Goal: Task Accomplishment & Management: Complete application form

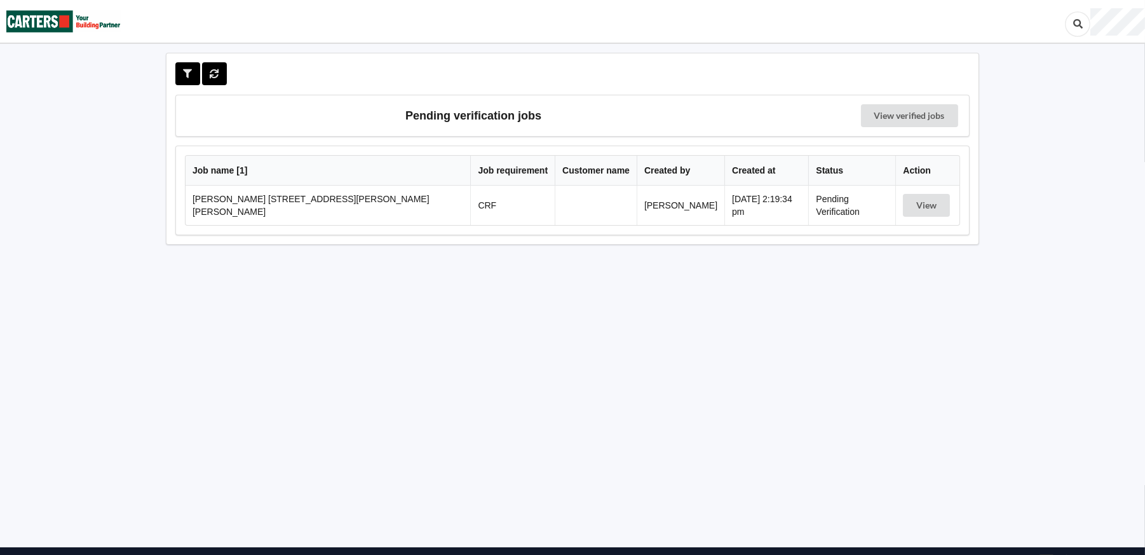
click at [576, 208] on td at bounding box center [596, 204] width 82 height 39
click at [924, 205] on button "View" at bounding box center [926, 205] width 47 height 23
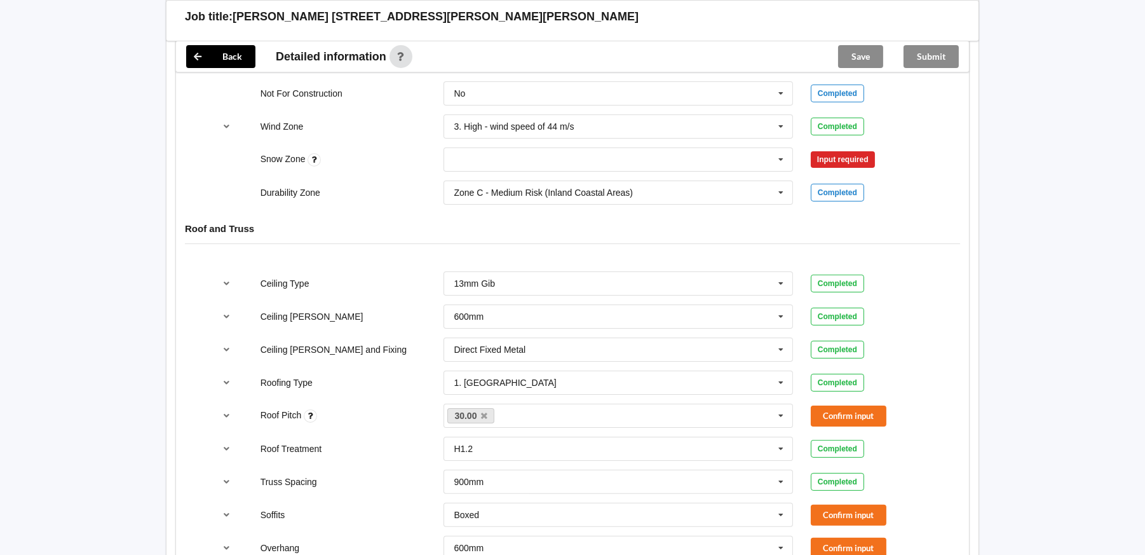
scroll to position [572, 0]
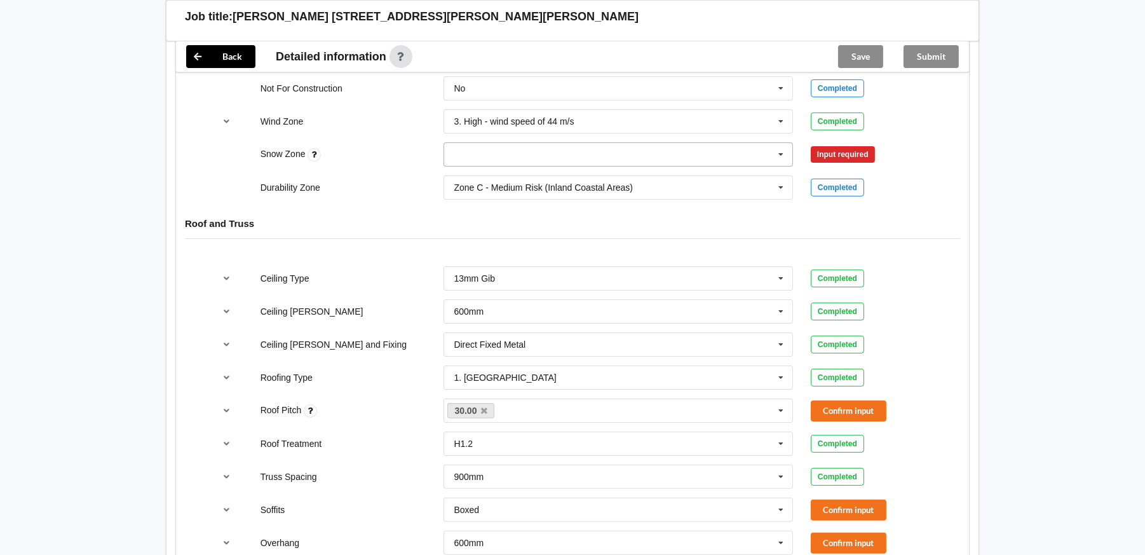
click at [779, 150] on icon at bounding box center [780, 155] width 19 height 24
click at [487, 177] on div "N0" at bounding box center [618, 178] width 348 height 24
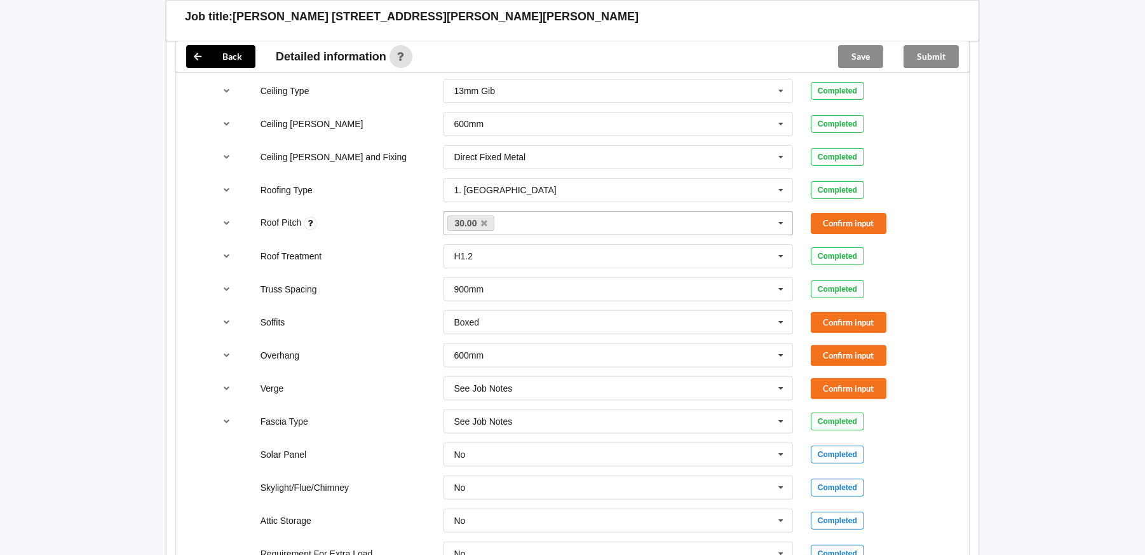
scroll to position [762, 0]
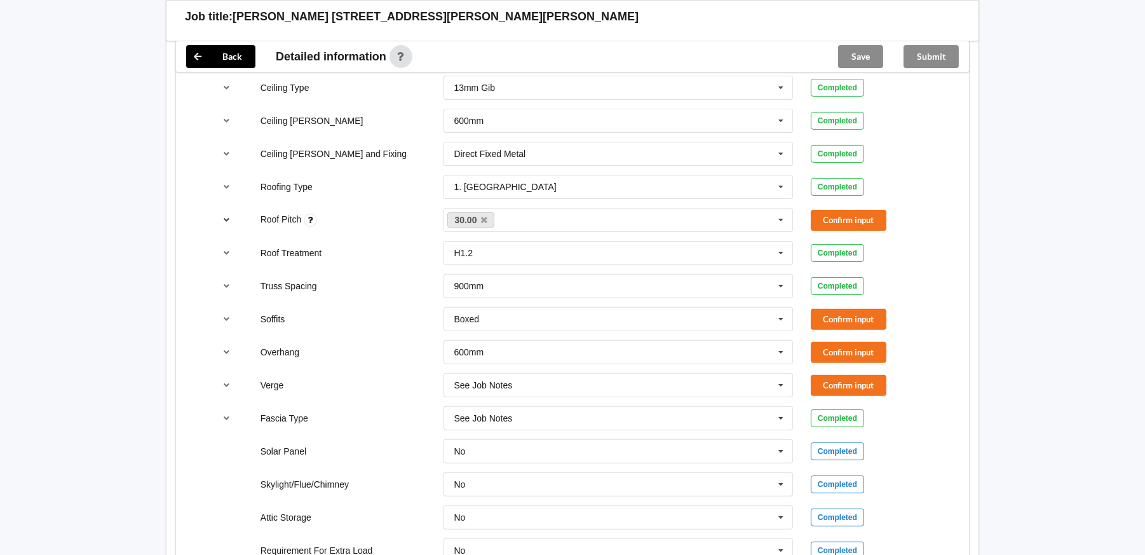
click at [217, 210] on button "reference-toggle" at bounding box center [227, 219] width 25 height 23
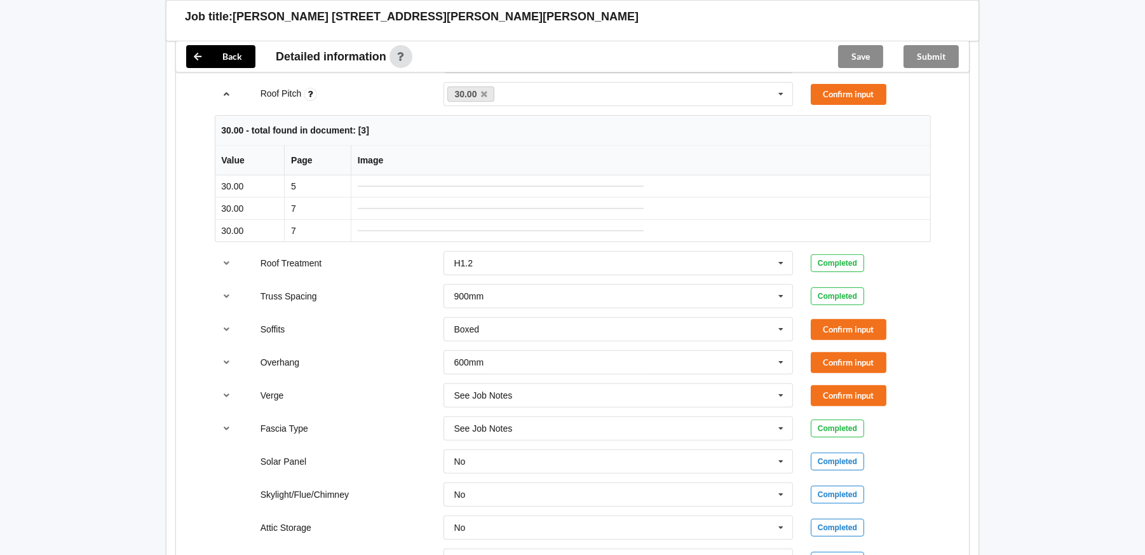
scroll to position [826, 0]
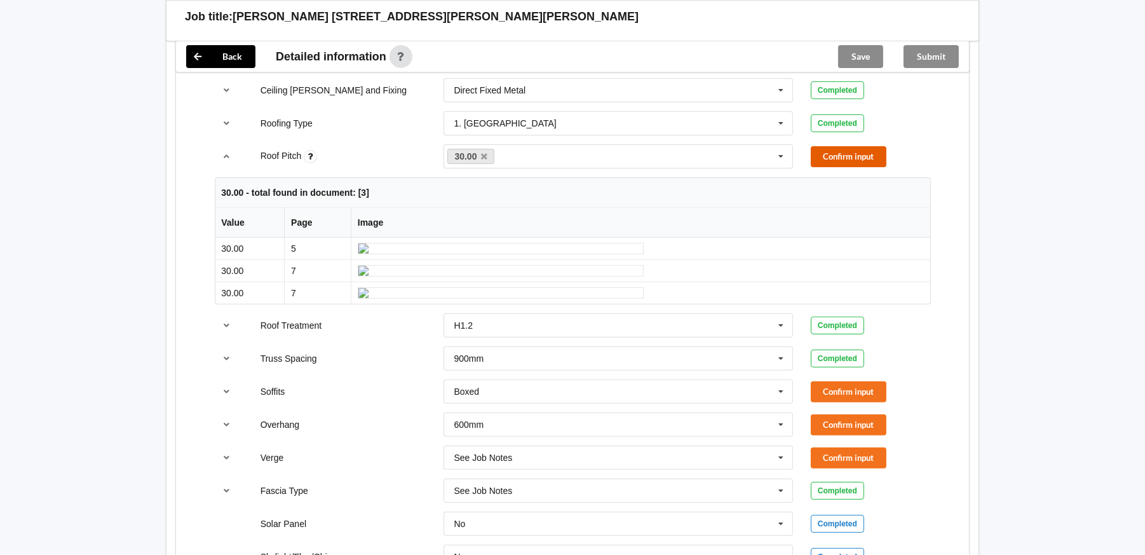
click at [856, 156] on button "Confirm input" at bounding box center [849, 156] width 76 height 21
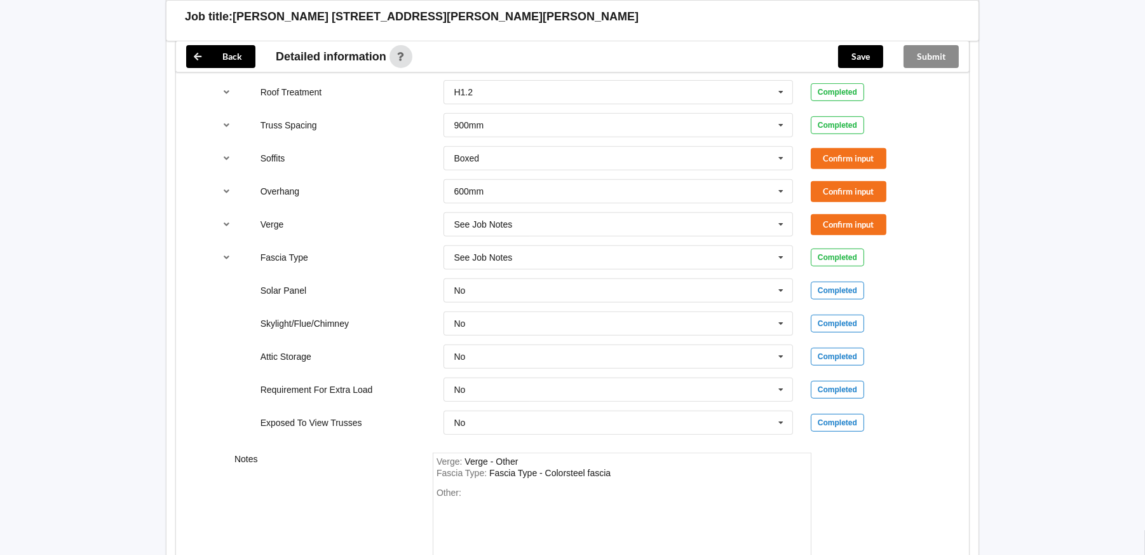
scroll to position [952, 0]
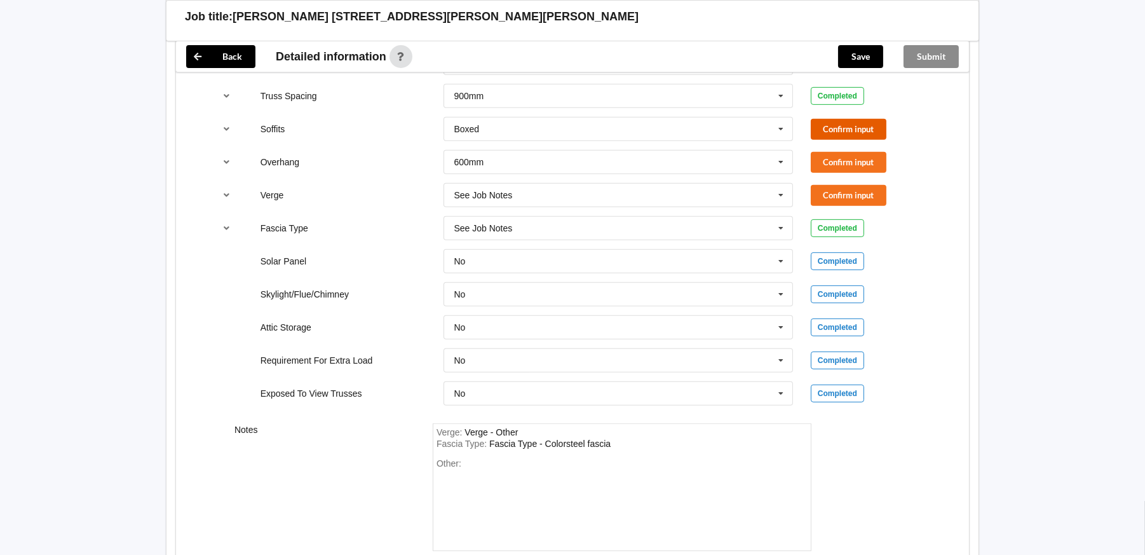
click at [826, 126] on button "Confirm input" at bounding box center [849, 129] width 76 height 21
click at [854, 161] on button "Confirm input" at bounding box center [849, 162] width 76 height 21
click at [857, 203] on button "Confirm input" at bounding box center [849, 195] width 76 height 21
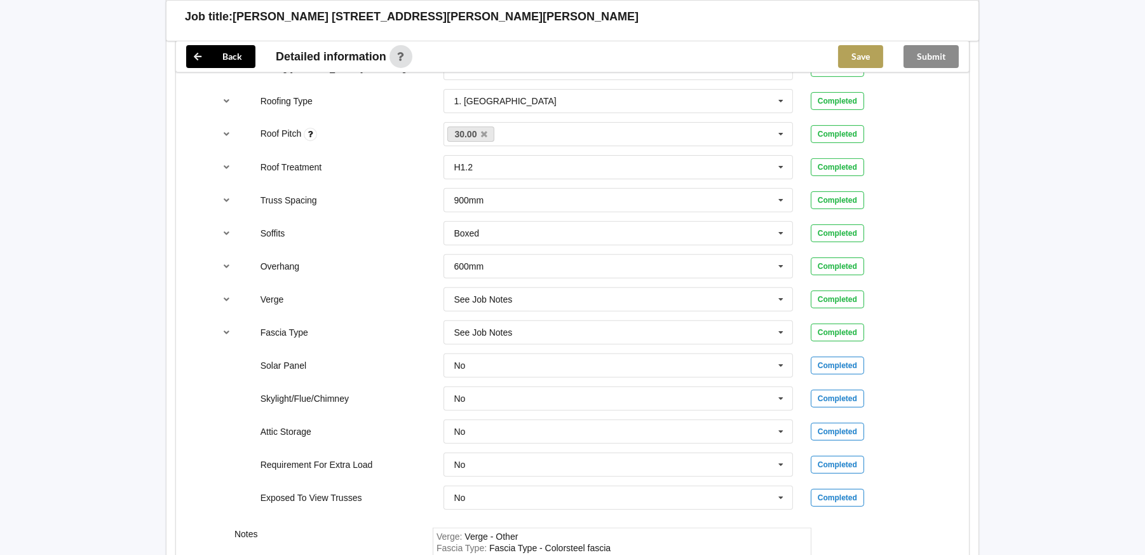
click at [851, 59] on button "Save" at bounding box center [860, 56] width 45 height 23
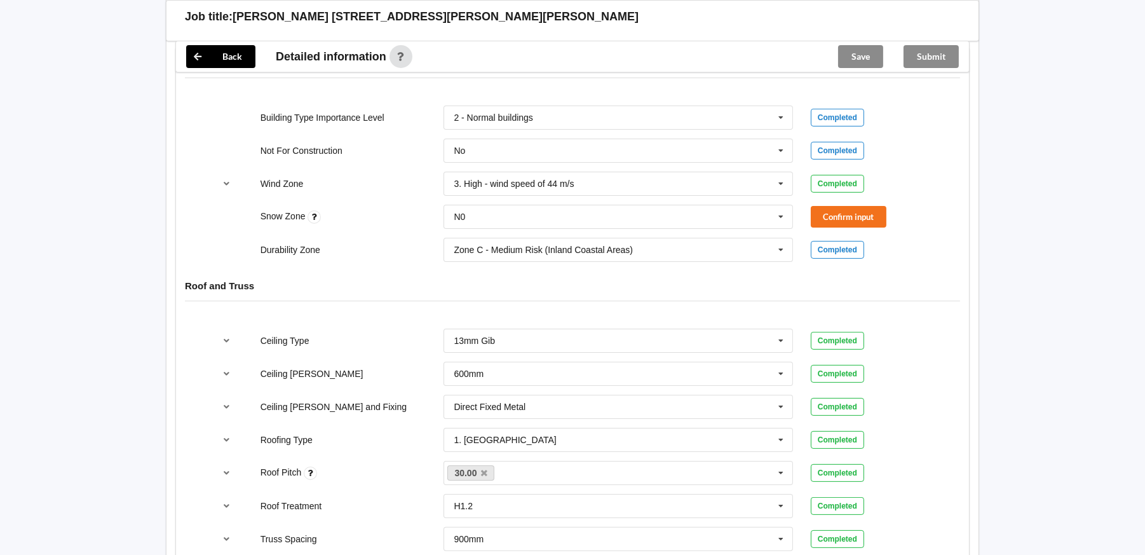
scroll to position [530, 0]
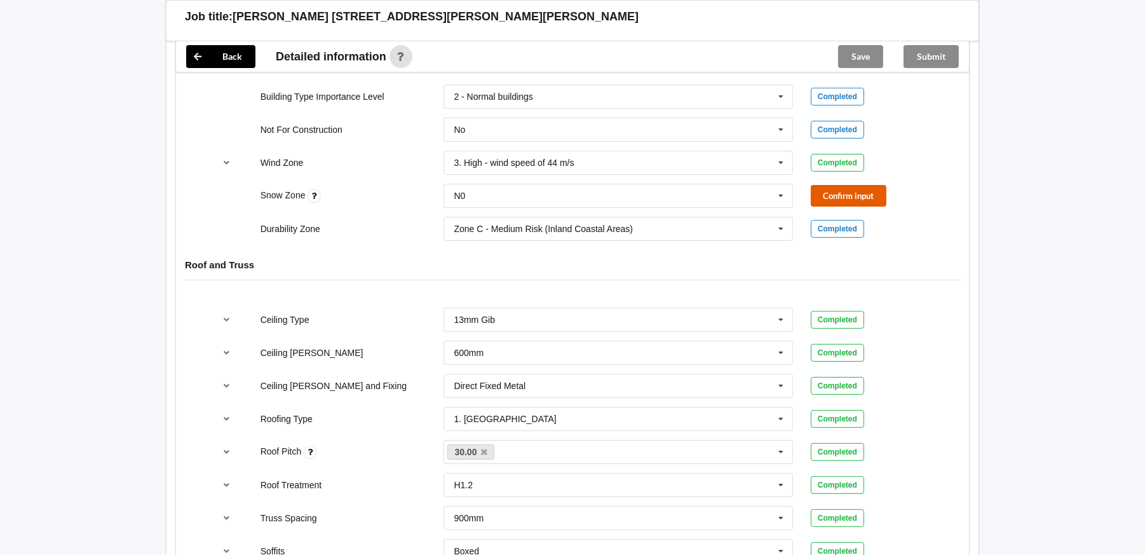
click at [837, 202] on button "Confirm input" at bounding box center [849, 195] width 76 height 21
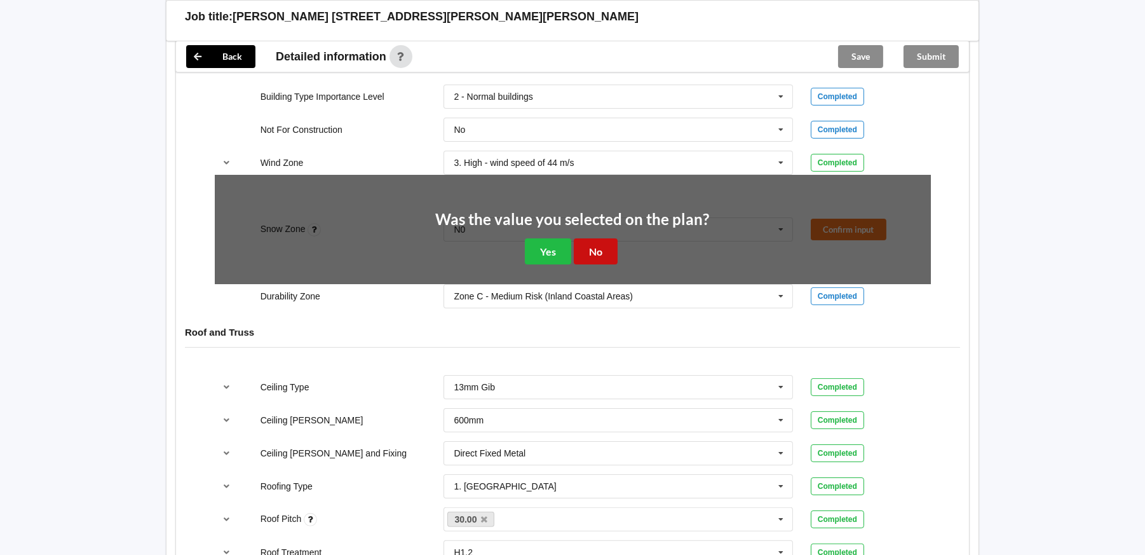
click at [610, 249] on button "No" at bounding box center [596, 251] width 44 height 26
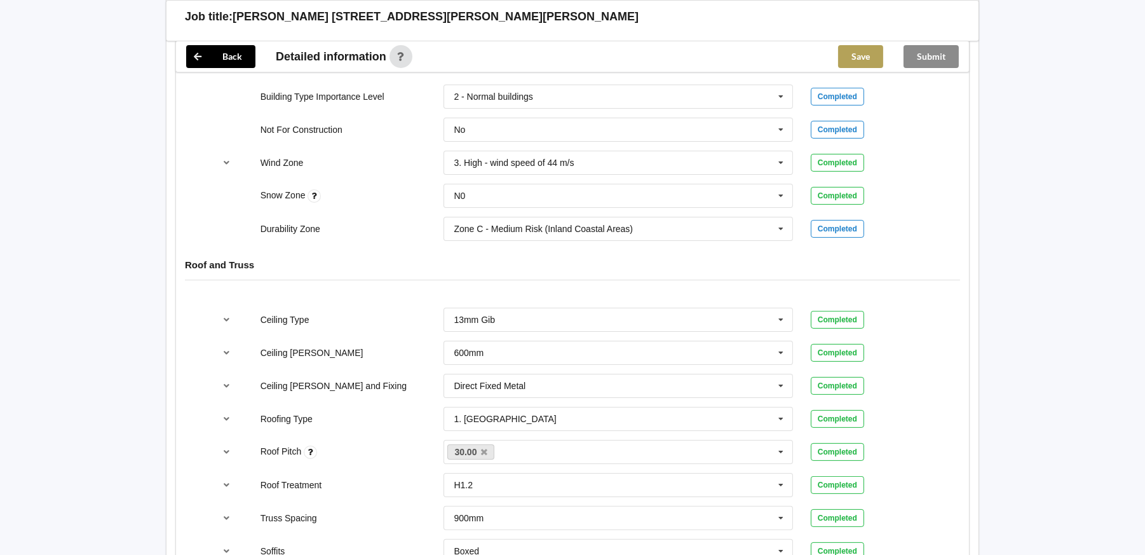
click at [865, 65] on button "Save" at bounding box center [860, 56] width 45 height 23
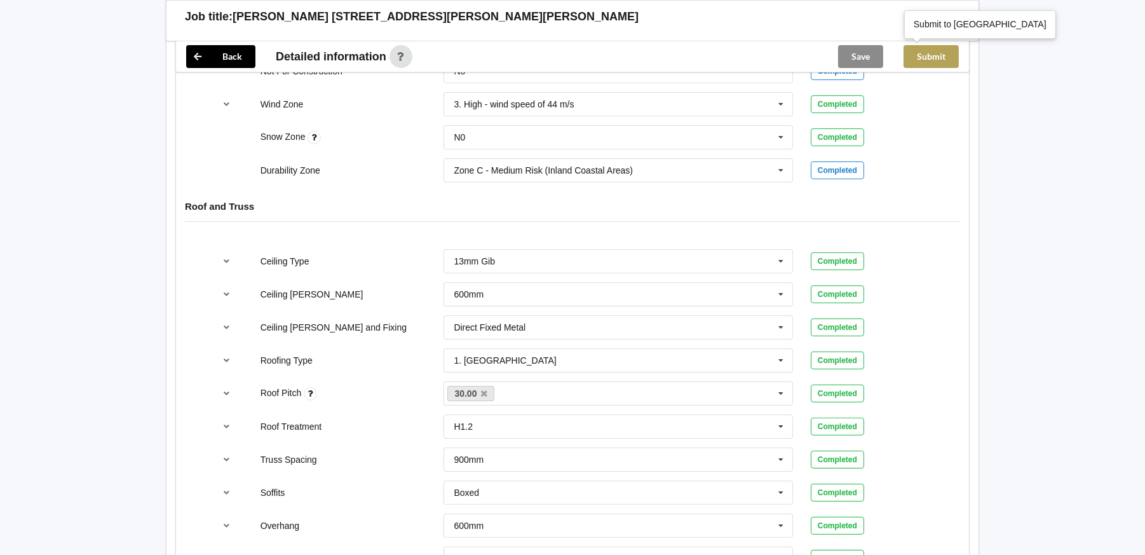
click at [927, 60] on button "Submit" at bounding box center [930, 56] width 55 height 23
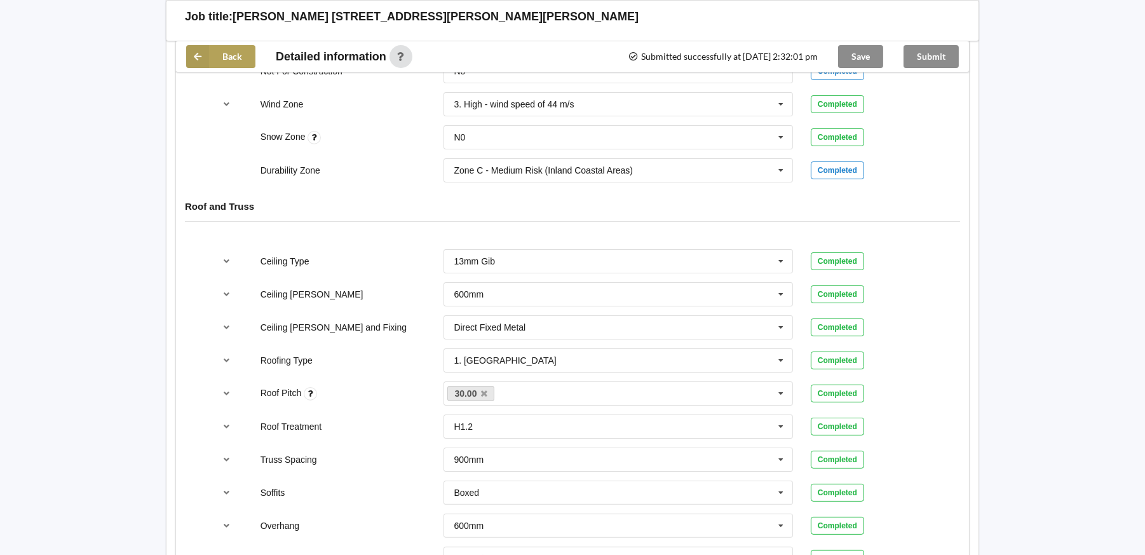
click at [196, 55] on icon at bounding box center [197, 56] width 23 height 23
